Goal: Task Accomplishment & Management: Complete application form

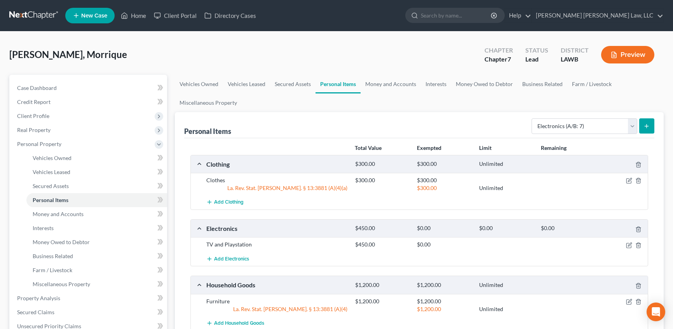
select select "electronics"
click at [135, 16] on link "Home" at bounding box center [133, 16] width 33 height 14
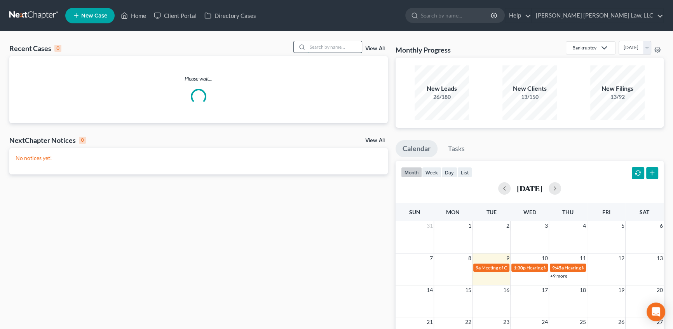
click at [330, 45] on input "search" at bounding box center [335, 46] width 54 height 11
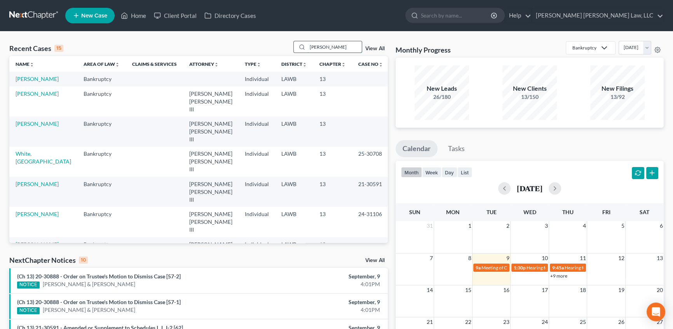
click at [330, 47] on input "[PERSON_NAME]" at bounding box center [335, 46] width 54 height 11
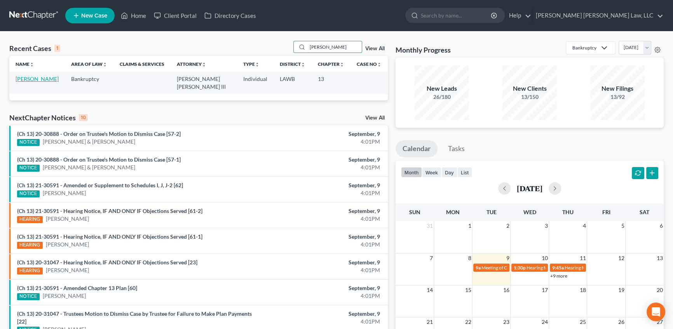
type input "[PERSON_NAME]"
click at [32, 80] on link "[PERSON_NAME]" at bounding box center [37, 78] width 43 height 7
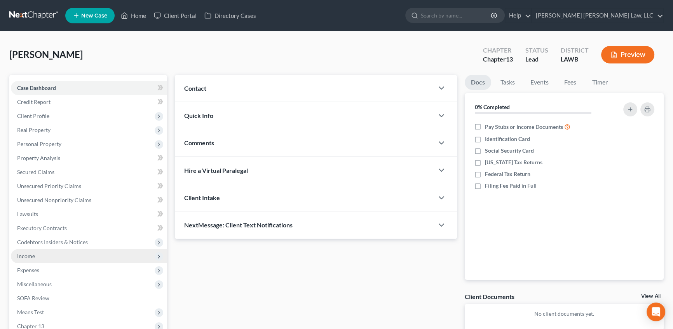
click at [37, 258] on span "Income" at bounding box center [89, 256] width 156 height 14
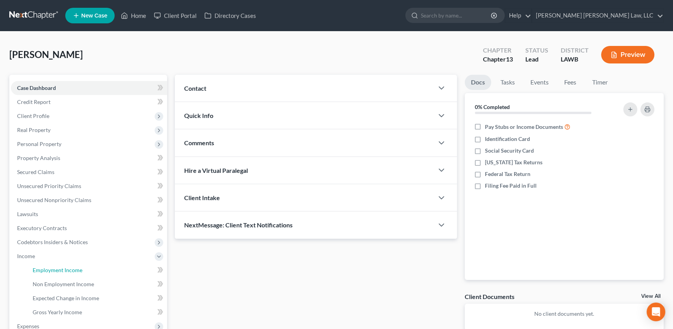
drag, startPoint x: 60, startPoint y: 268, endPoint x: 229, endPoint y: 240, distance: 171.4
click at [61, 268] on span "Employment Income" at bounding box center [58, 269] width 50 height 7
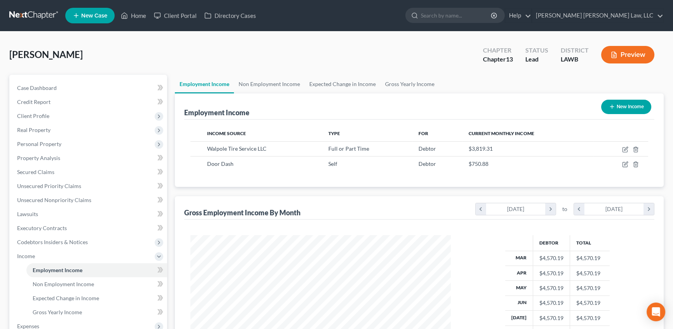
scroll to position [139, 276]
click at [403, 80] on link "Gross Yearly Income" at bounding box center [410, 84] width 59 height 19
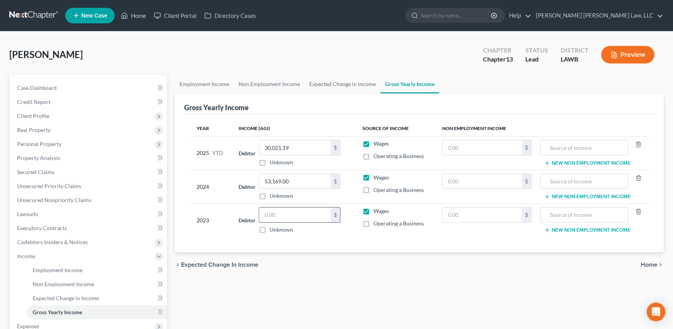
click at [284, 213] on input "text" at bounding box center [295, 214] width 72 height 15
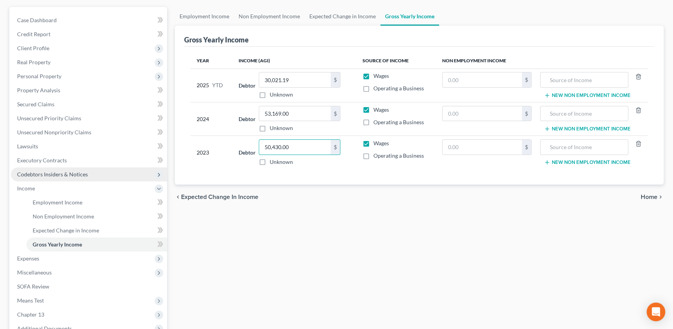
scroll to position [106, 0]
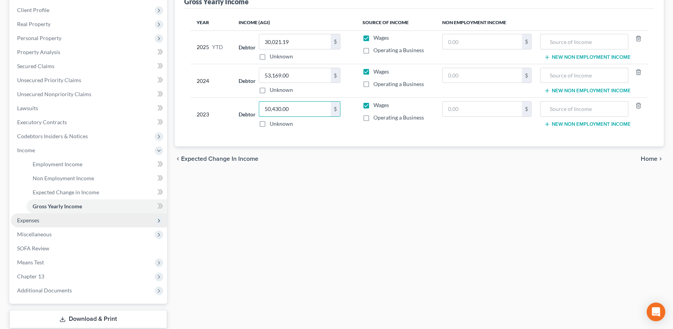
type input "50,430.00"
click at [35, 219] on span "Expenses" at bounding box center [28, 220] width 22 height 7
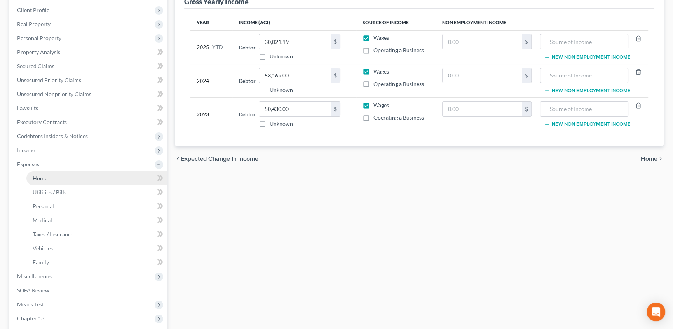
click at [49, 175] on link "Home" at bounding box center [96, 178] width 141 height 14
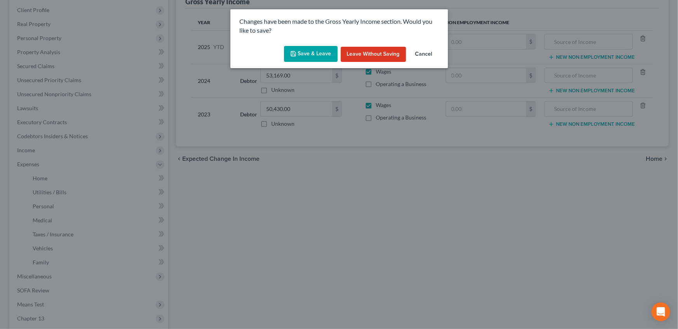
click at [294, 56] on icon "button" at bounding box center [293, 53] width 5 height 5
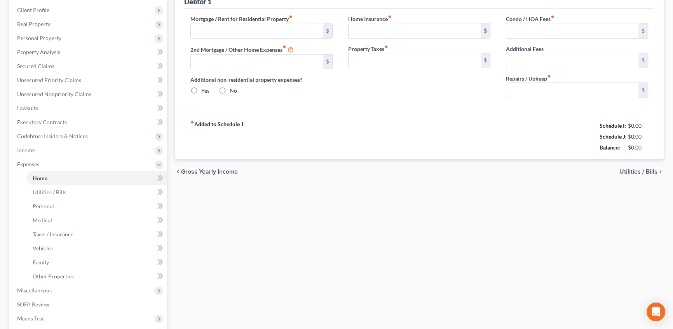
type input "300.00"
type input "0.00"
radio input "true"
type input "0.00"
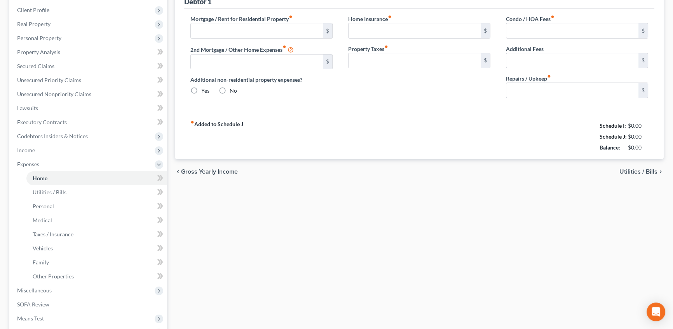
type input "0.00"
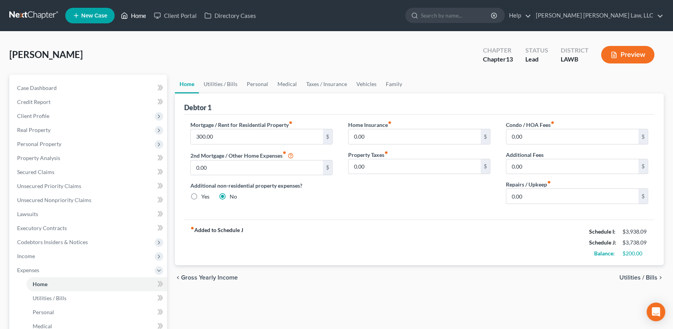
click at [137, 16] on link "Home" at bounding box center [133, 16] width 33 height 14
